Goal: Task Accomplishment & Management: Use online tool/utility

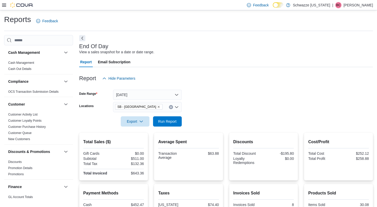
scroll to position [323, 0]
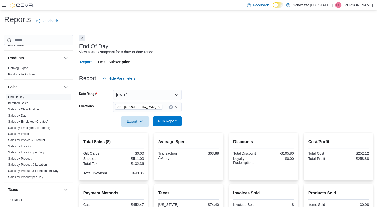
click at [162, 121] on span "Run Report" at bounding box center [167, 121] width 18 height 5
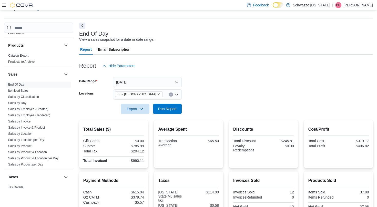
scroll to position [4, 0]
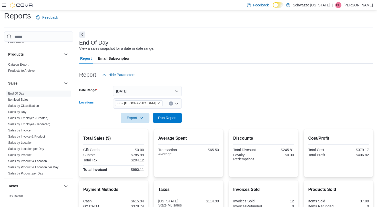
click at [157, 104] on icon "Remove SB - Highlands from selection in this group" at bounding box center [158, 103] width 3 height 3
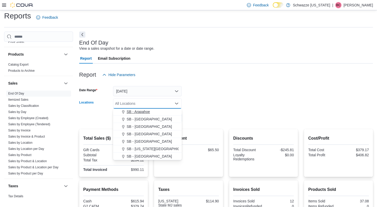
click at [142, 111] on span "SB - Arapahoe" at bounding box center [138, 111] width 23 height 5
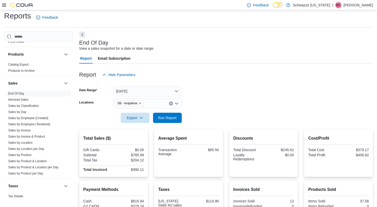
click at [212, 112] on div at bounding box center [226, 111] width 294 height 4
click at [178, 120] on span "Run Report" at bounding box center [167, 118] width 23 height 10
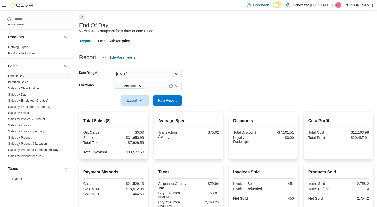
scroll to position [14, 0]
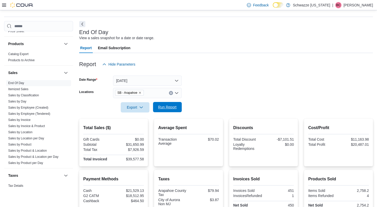
click at [168, 109] on span "Run Report" at bounding box center [167, 107] width 18 height 5
click at [168, 108] on span "Run Report" at bounding box center [167, 107] width 18 height 5
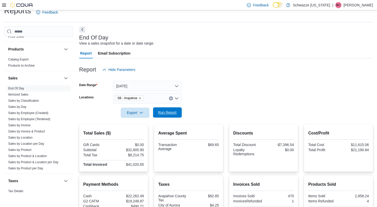
scroll to position [0, 0]
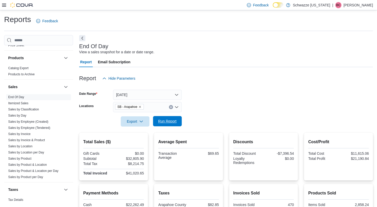
click at [170, 126] on span "Run Report" at bounding box center [167, 121] width 23 height 10
click at [170, 120] on span "Run Report" at bounding box center [167, 121] width 18 height 5
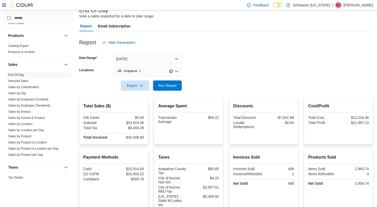
scroll to position [35, 0]
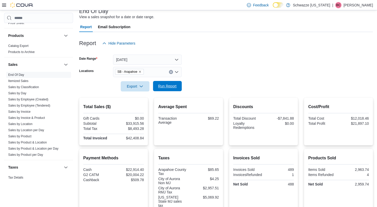
click at [157, 86] on span "Run Report" at bounding box center [167, 86] width 23 height 10
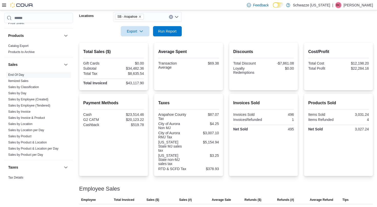
scroll to position [55, 0]
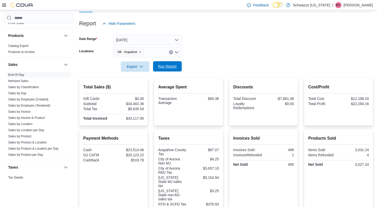
click at [166, 70] on span "Run Report" at bounding box center [167, 66] width 23 height 10
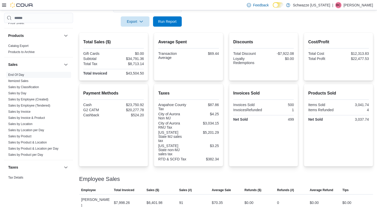
scroll to position [92, 0]
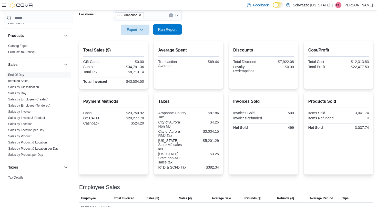
click at [169, 33] on span "Run Report" at bounding box center [167, 29] width 23 height 10
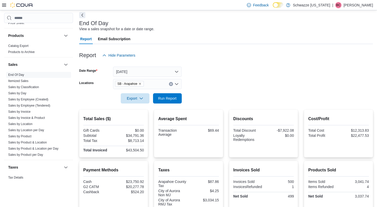
scroll to position [22, 0]
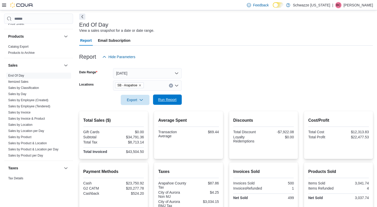
click at [164, 98] on span "Run Report" at bounding box center [167, 99] width 18 height 5
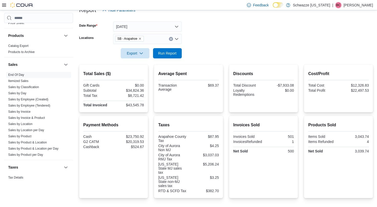
scroll to position [0, 0]
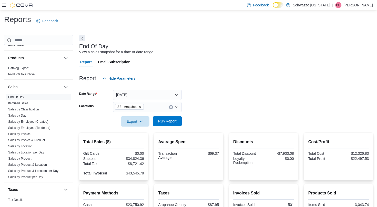
click at [164, 121] on span "Run Report" at bounding box center [167, 121] width 18 height 5
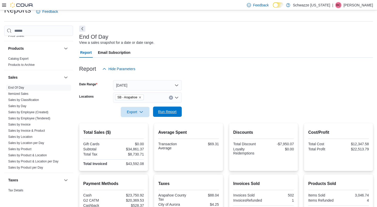
scroll to position [9, 0]
click at [161, 111] on span "Run Report" at bounding box center [167, 112] width 18 height 5
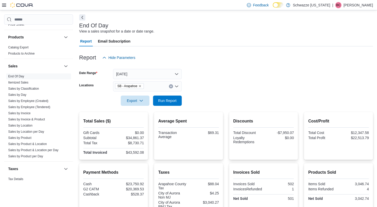
scroll to position [21, 0]
